Goal: Task Accomplishment & Management: Complete application form

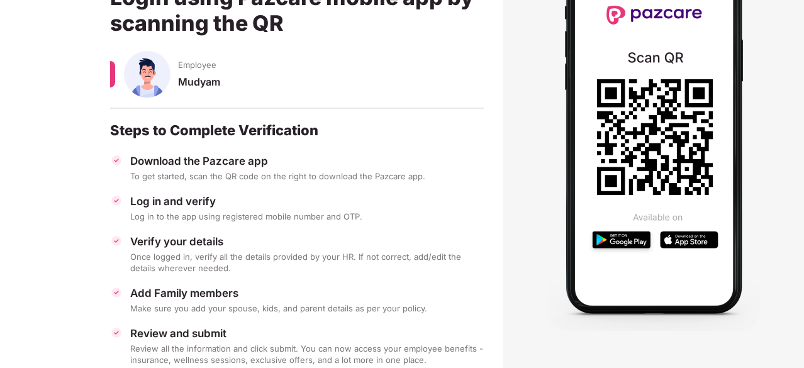
scroll to position [126, 0]
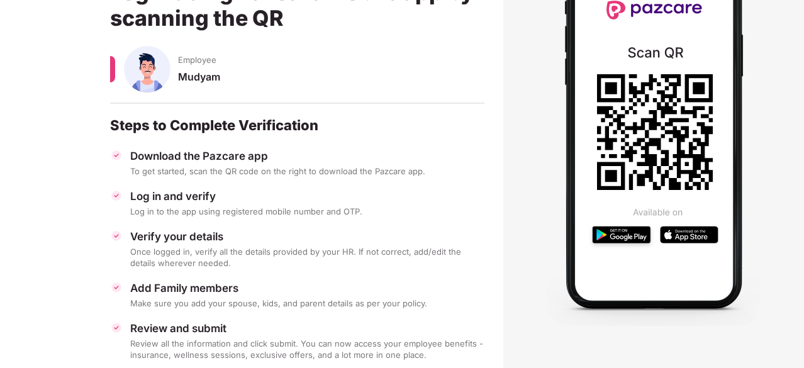
click at [226, 159] on div "Download the Pazcare app" at bounding box center [307, 156] width 354 height 14
drag, startPoint x: 178, startPoint y: 197, endPoint x: 203, endPoint y: 203, distance: 25.2
click at [188, 197] on div "Log in and verify" at bounding box center [307, 196] width 354 height 14
drag, startPoint x: 179, startPoint y: 238, endPoint x: 199, endPoint y: 243, distance: 20.7
click at [179, 238] on div "Verify your details" at bounding box center [307, 237] width 354 height 14
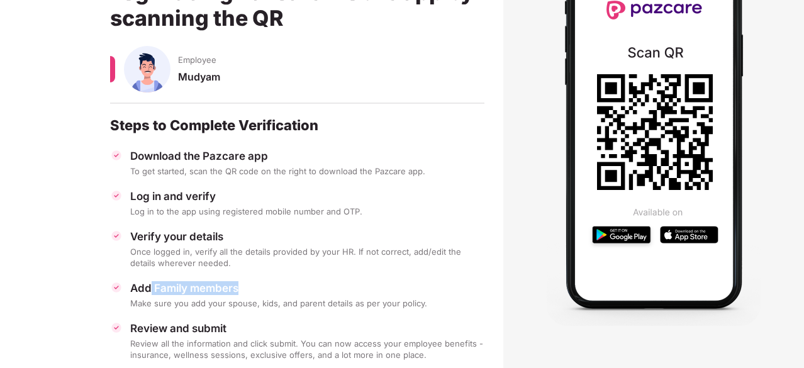
drag, startPoint x: 150, startPoint y: 291, endPoint x: 239, endPoint y: 289, distance: 88.7
click at [239, 289] on div "Add Family members" at bounding box center [307, 288] width 354 height 14
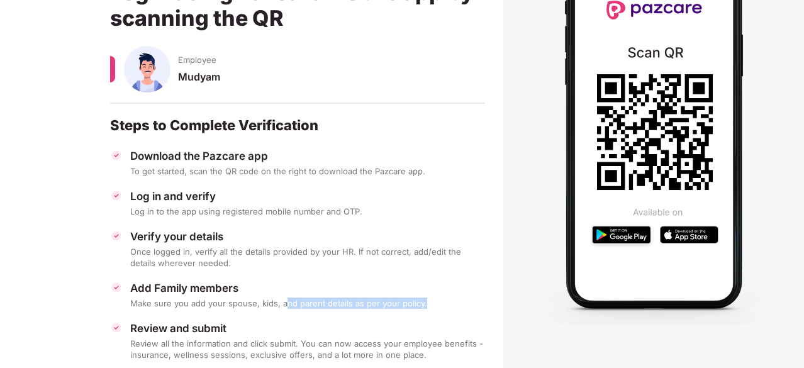
drag, startPoint x: 288, startPoint y: 305, endPoint x: 425, endPoint y: 306, distance: 137.1
click at [425, 306] on div "Make sure you add your spouse, kids, and parent details as per your policy." at bounding box center [307, 303] width 354 height 11
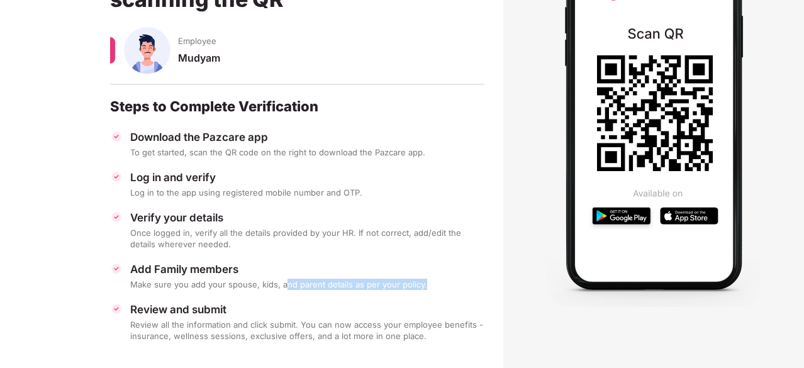
scroll to position [155, 0]
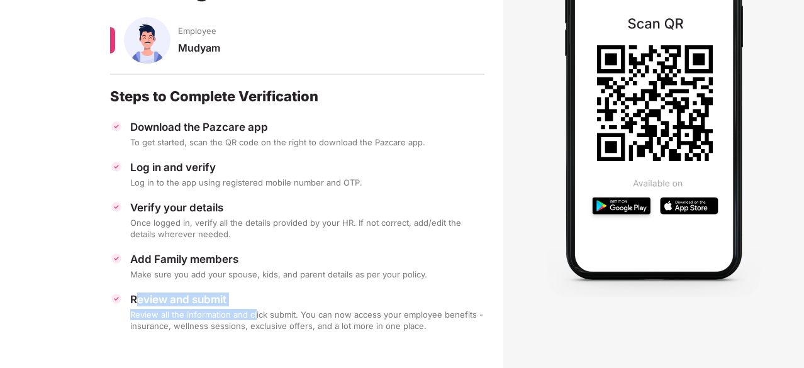
drag, startPoint x: 140, startPoint y: 306, endPoint x: 255, endPoint y: 310, distance: 115.8
click at [255, 310] on div "Review and submit Review all the information and click submit. You can now acce…" at bounding box center [297, 311] width 374 height 39
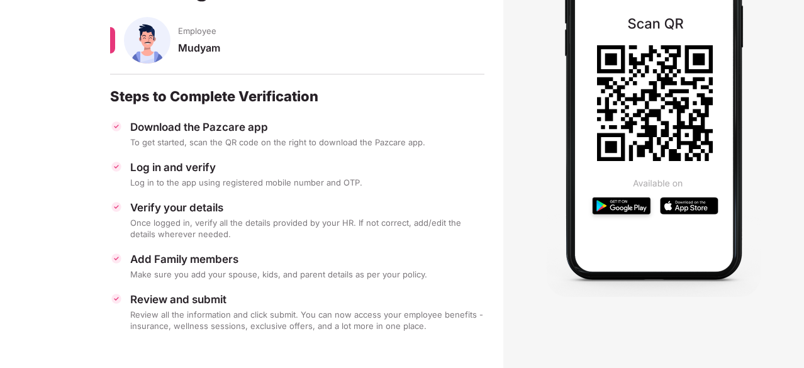
click at [215, 342] on section "Welcome to Pazcare Login using Pazcare mobile app by scanning the QR Employee M…" at bounding box center [251, 127] width 503 height 483
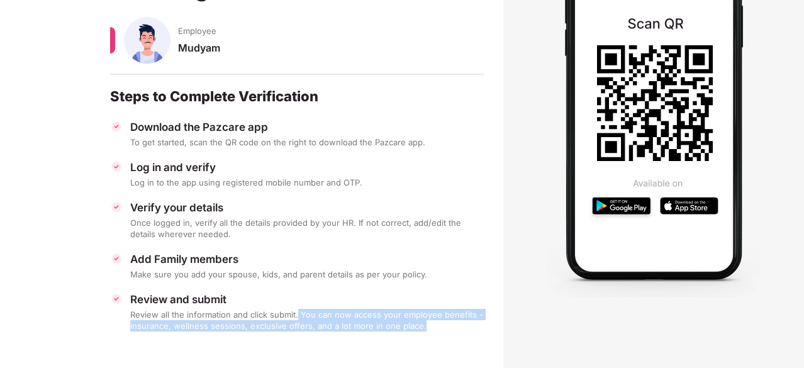
drag, startPoint x: 297, startPoint y: 315, endPoint x: 447, endPoint y: 326, distance: 150.8
click at [447, 326] on div "Review all the information and click submit. You can now access your employee b…" at bounding box center [307, 320] width 354 height 23
click at [265, 347] on section "Welcome to Pazcare Login using Pazcare mobile app by scanning the QR Employee M…" at bounding box center [251, 127] width 503 height 483
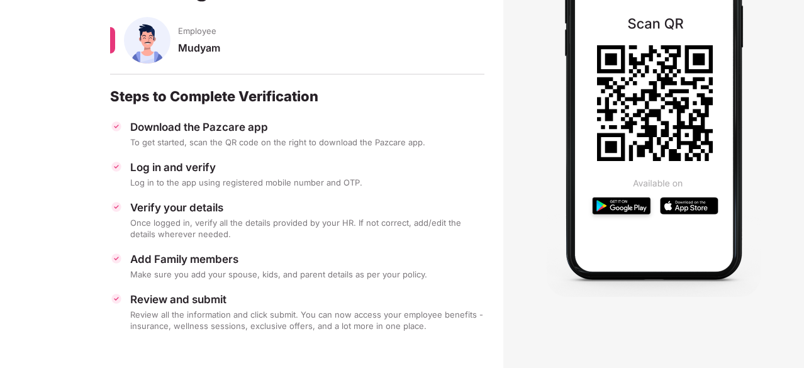
scroll to position [0, 0]
